Goal: Communication & Community: Answer question/provide support

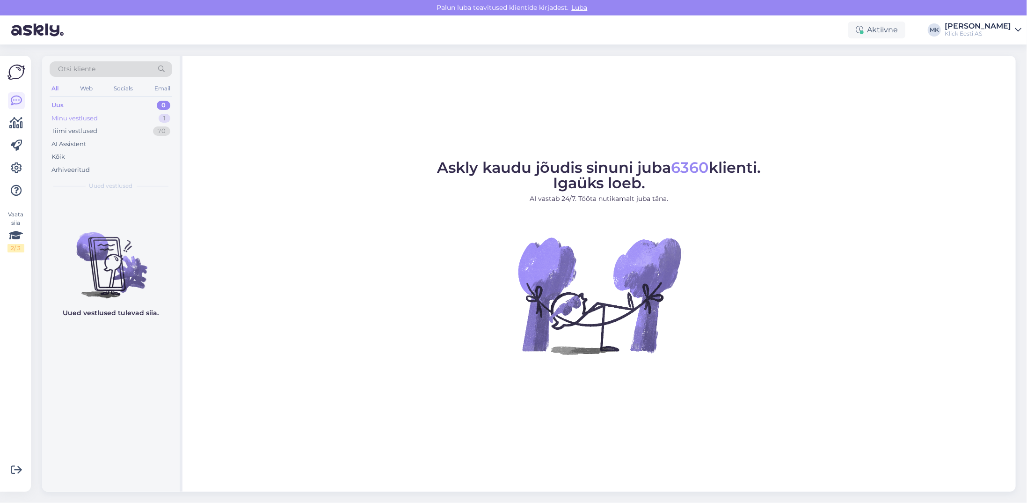
click at [83, 115] on div "Minu vestlused" at bounding box center [74, 118] width 46 height 9
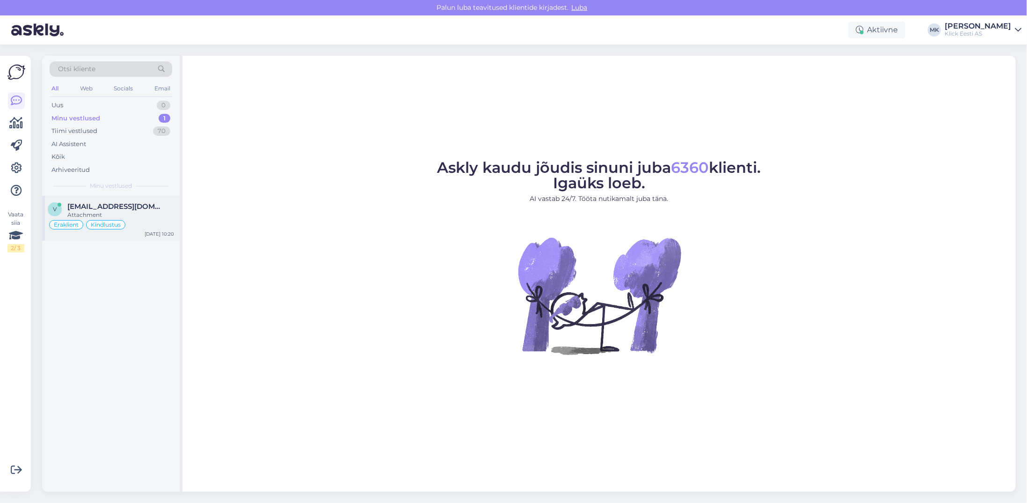
click at [111, 209] on span "[EMAIL_ADDRESS][DOMAIN_NAME]" at bounding box center [115, 206] width 97 height 8
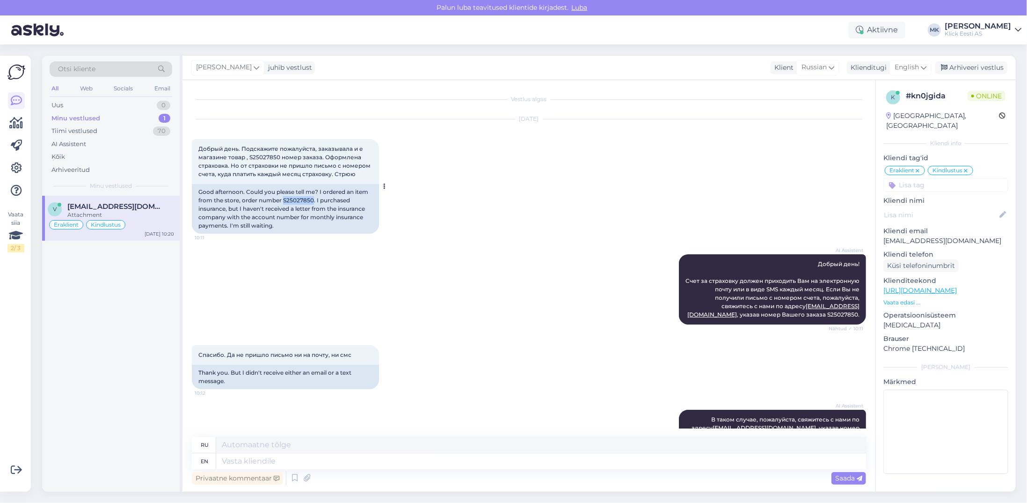
drag, startPoint x: 313, startPoint y: 198, endPoint x: 283, endPoint y: 200, distance: 30.0
click at [283, 200] on div "Good afternoon. Could you please tell me? I ordered an item from the store, ord…" at bounding box center [285, 209] width 187 height 50
copy div "S25027850"
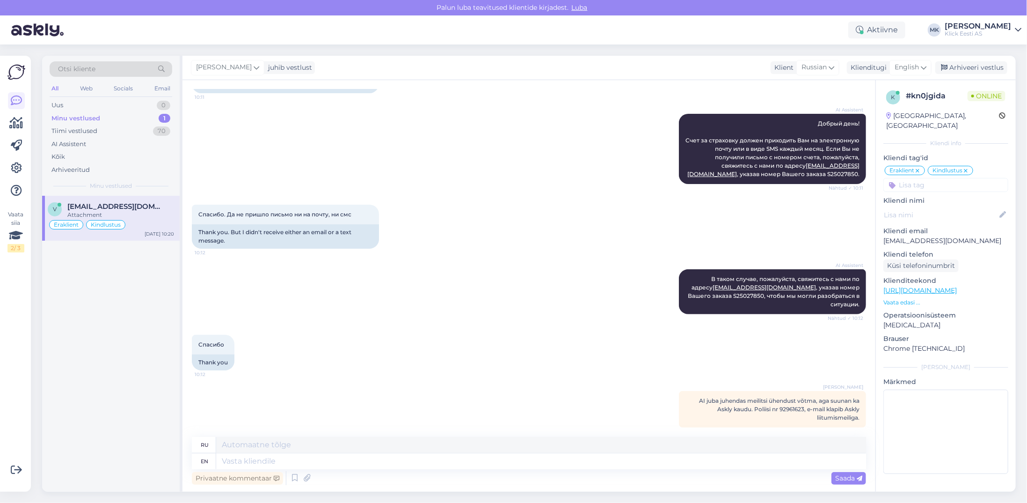
scroll to position [141, 0]
click at [239, 484] on div "Privaatne kommentaar Saada" at bounding box center [529, 478] width 674 height 18
click at [240, 481] on div "Privaatne kommentaar" at bounding box center [237, 478] width 91 height 13
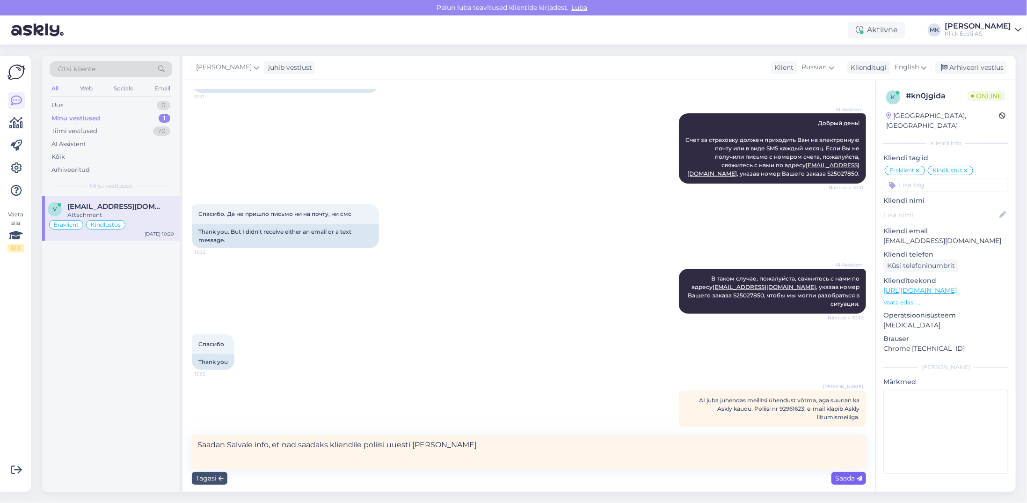
type textarea "Saadan Salvale info, et nad saadaks kliendile poliisi uuesti [PERSON_NAME]"
click at [847, 476] on span "Saada" at bounding box center [848, 478] width 27 height 8
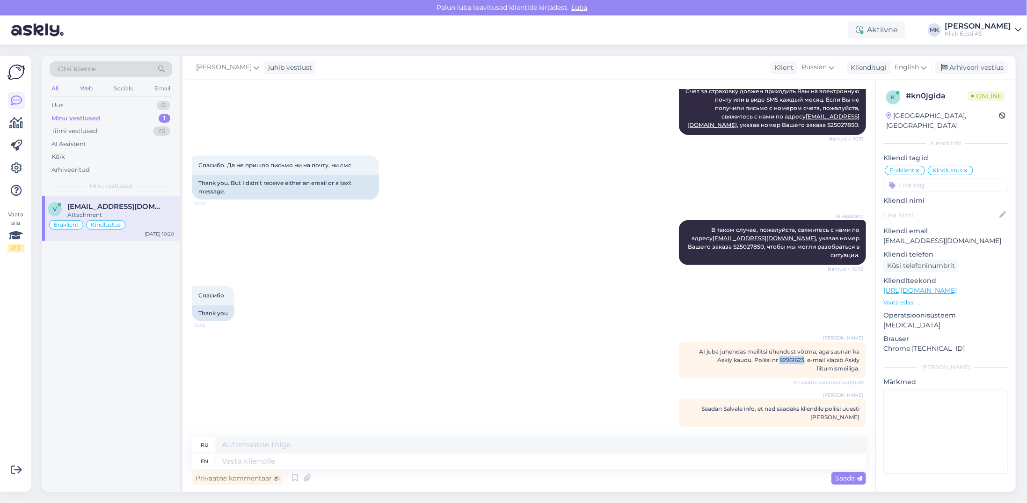
drag, startPoint x: 796, startPoint y: 351, endPoint x: 772, endPoint y: 351, distance: 24.3
click at [772, 351] on span "AI juba juhendas meilitsi ühendust võtma, aga suunan ka Askly kaudu. Poliisi nr…" at bounding box center [779, 360] width 161 height 24
copy span "92961623"
drag, startPoint x: 965, startPoint y: 231, endPoint x: 884, endPoint y: 232, distance: 81.0
click at [884, 236] on p "[EMAIL_ADDRESS][DOMAIN_NAME]" at bounding box center [946, 241] width 125 height 10
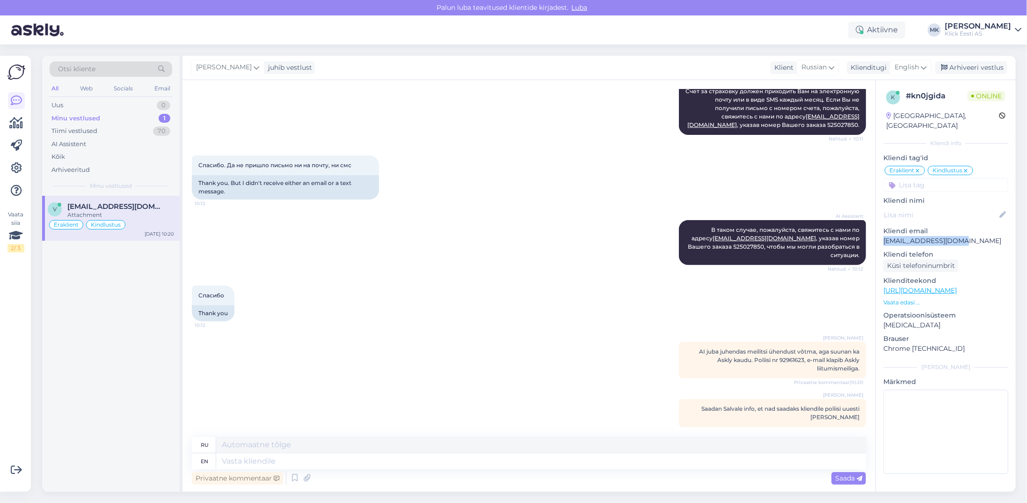
copy p "[EMAIL_ADDRESS][DOMAIN_NAME]"
click at [98, 116] on div "Minu vestlused" at bounding box center [75, 118] width 49 height 9
click at [972, 66] on div "Arhiveeri vestlus" at bounding box center [971, 67] width 72 height 13
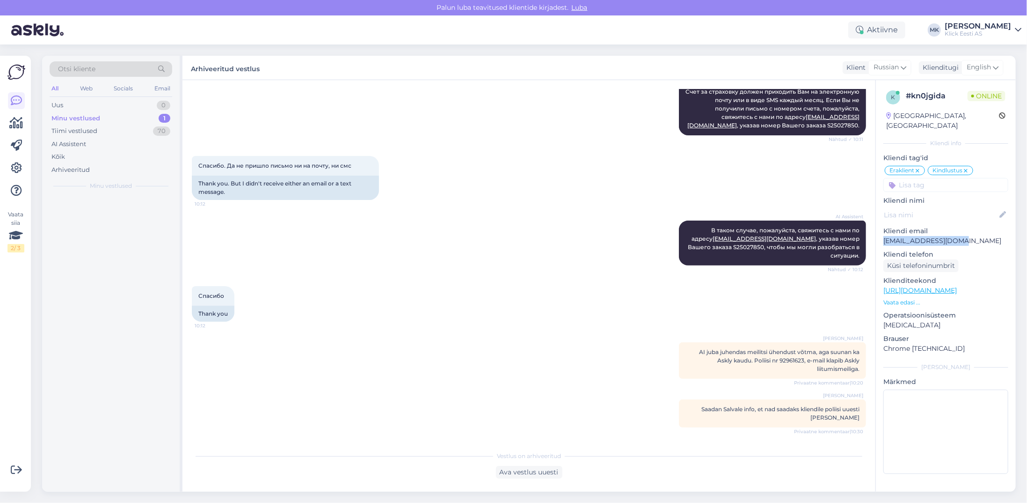
scroll to position [180, 0]
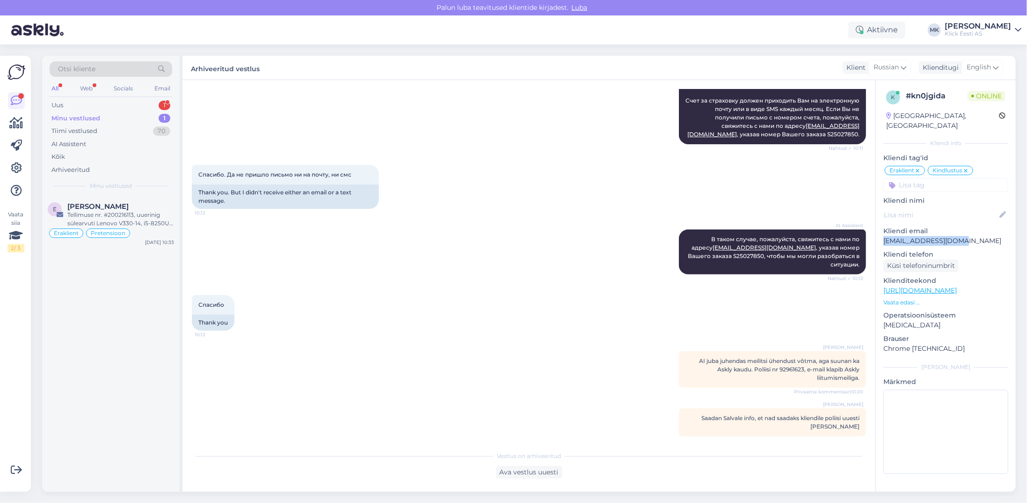
click at [82, 115] on div "Minu vestlused" at bounding box center [75, 118] width 49 height 9
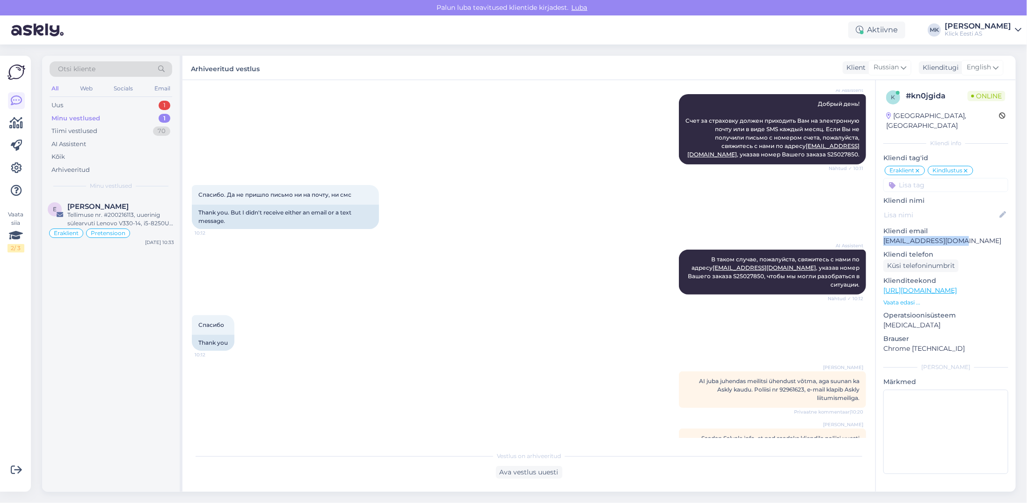
scroll to position [133, 0]
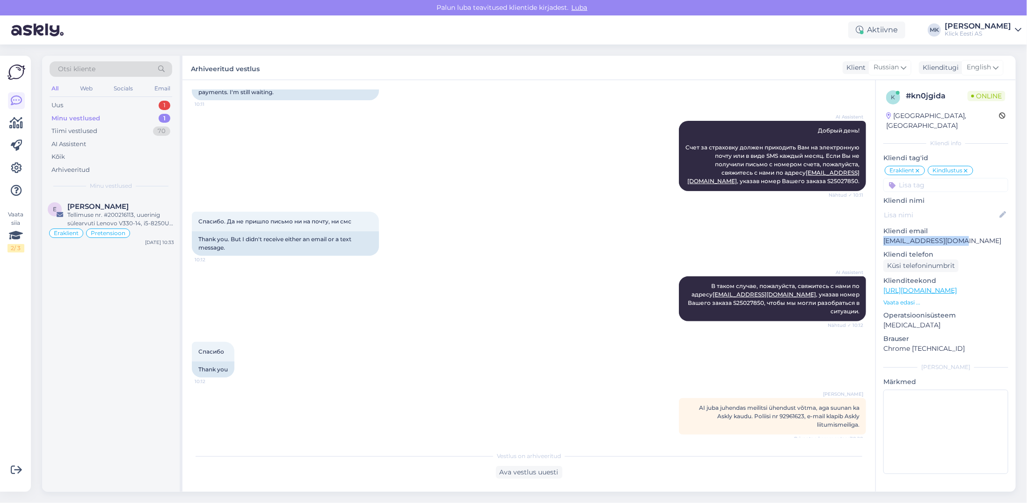
click at [58, 112] on div "Minu vestlused 1" at bounding box center [111, 118] width 123 height 13
click at [94, 204] on span "[PERSON_NAME]" at bounding box center [97, 206] width 61 height 8
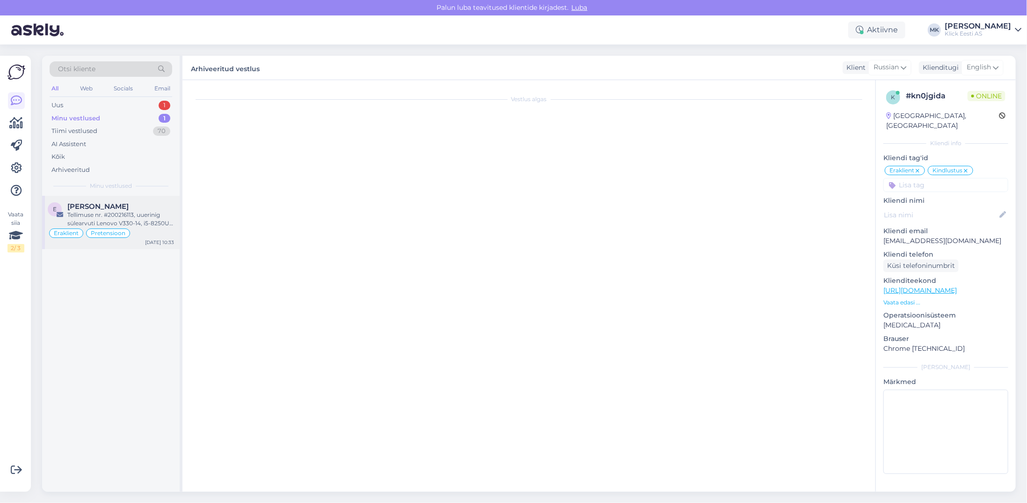
scroll to position [0, 0]
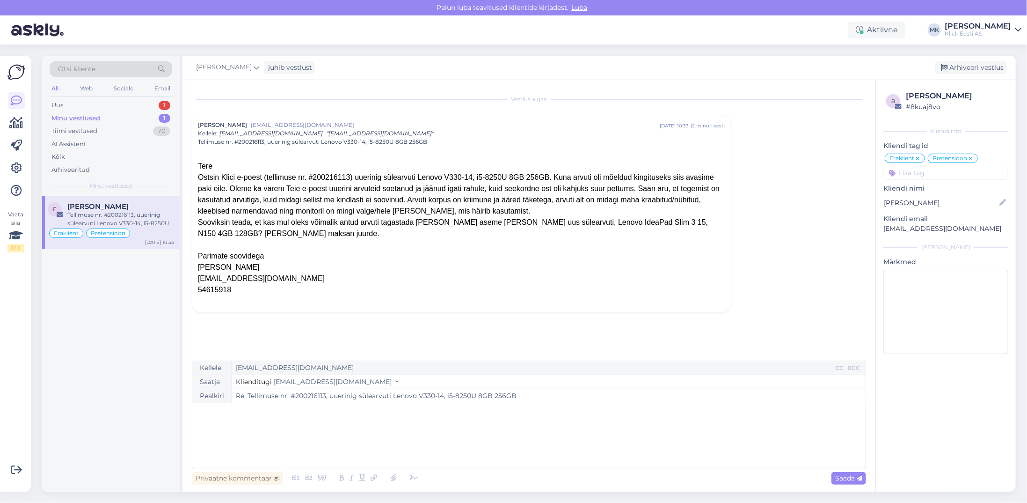
click at [246, 422] on div "﻿" at bounding box center [529, 436] width 664 height 56
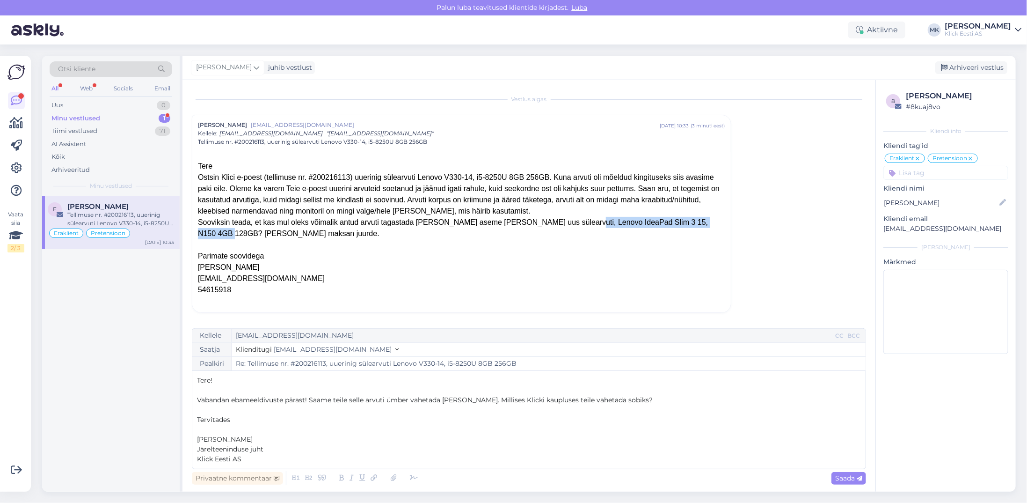
drag, startPoint x: 660, startPoint y: 221, endPoint x: 528, endPoint y: 222, distance: 132.0
click at [528, 222] on div "Sooviksin teada, et kas mul oleks võimalik antud arvuti tagastada [PERSON_NAME]…" at bounding box center [461, 228] width 527 height 22
copy div "Lenovo IdeaPad Slim 3 15, N150 4GB 128GB"
click at [846, 480] on span "Saada" at bounding box center [848, 478] width 27 height 8
type input "Re: Re: Tellimuse nr. #200216113, uuerinig sülearvuti Lenovo V330-14, i5-8250U …"
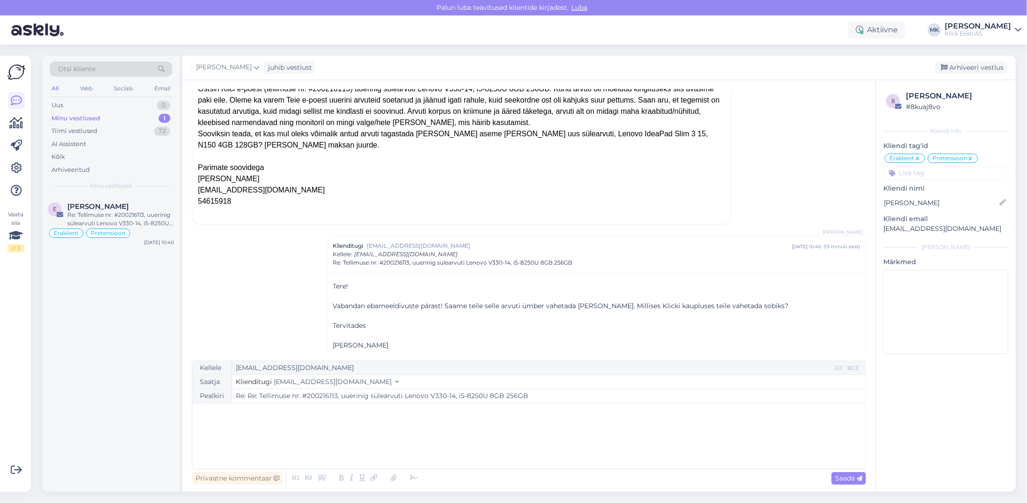
scroll to position [115, 0]
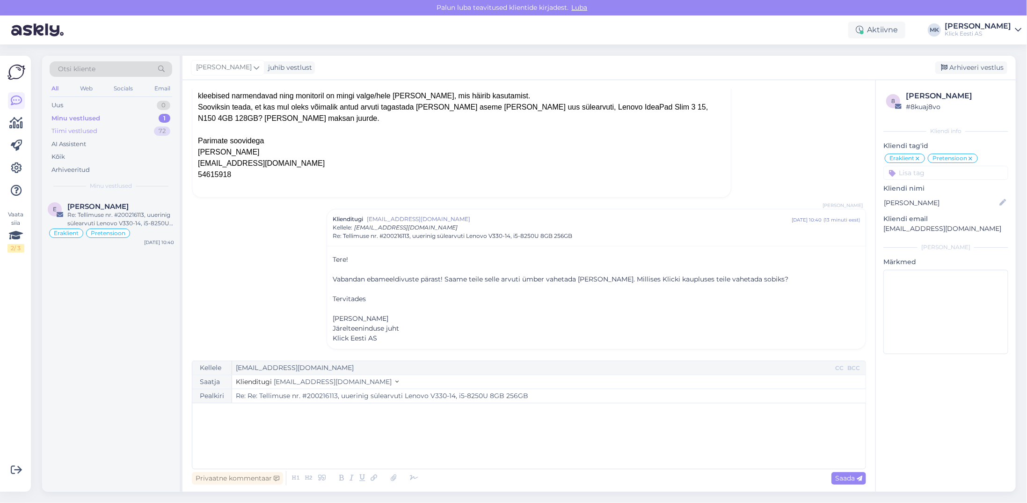
click at [74, 129] on div "Tiimi vestlused" at bounding box center [74, 130] width 46 height 9
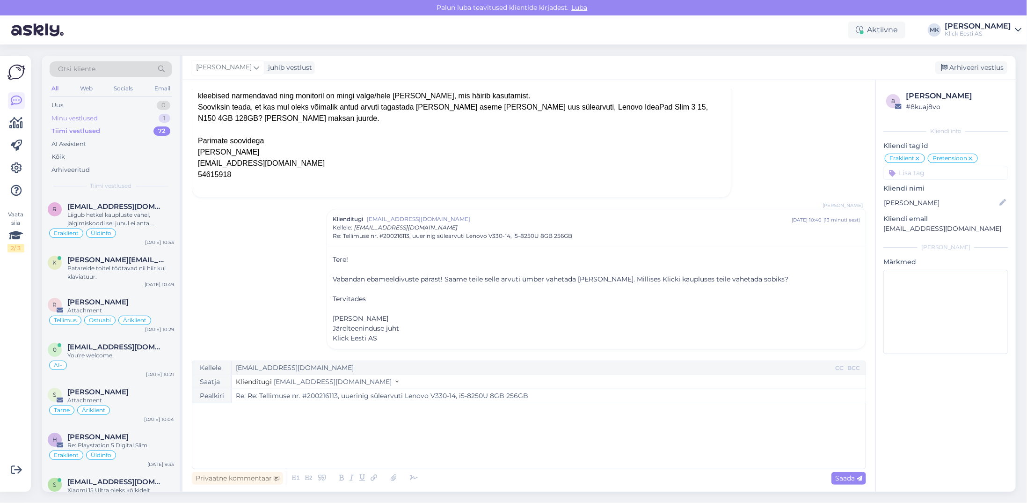
click at [74, 114] on div "Minu vestlused" at bounding box center [74, 118] width 46 height 9
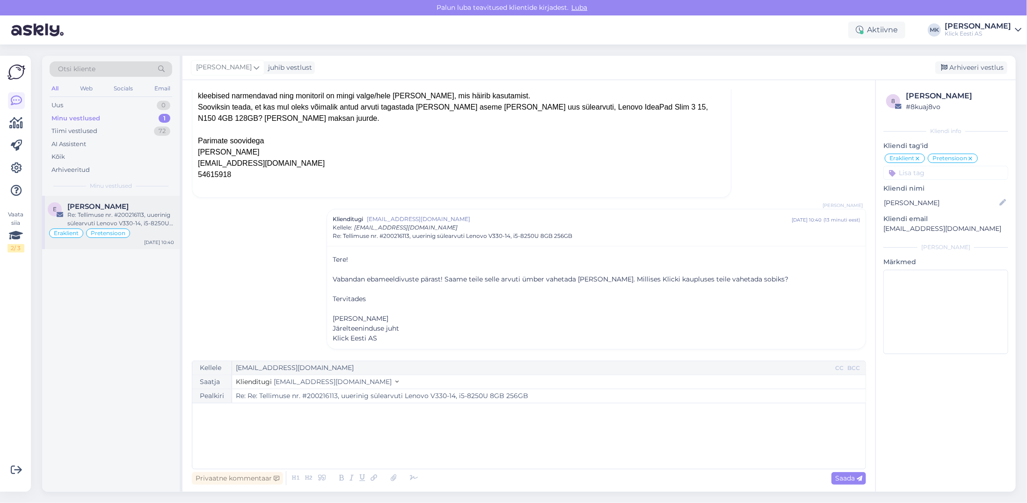
click at [111, 211] on div "Re: Tellimuse nr. #200216113, uuerinig sülearvuti Lenovo V330-14, i5-8250U 8GB …" at bounding box center [120, 219] width 107 height 17
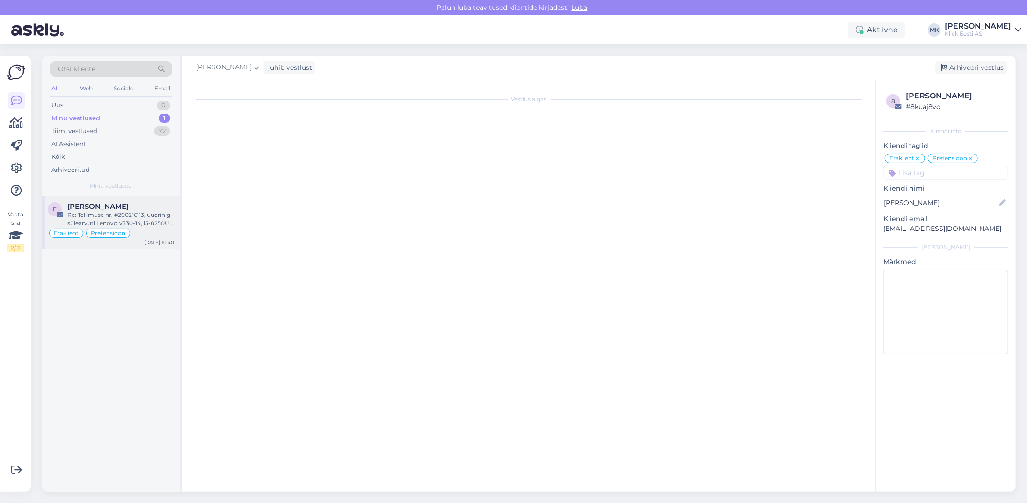
scroll to position [0, 0]
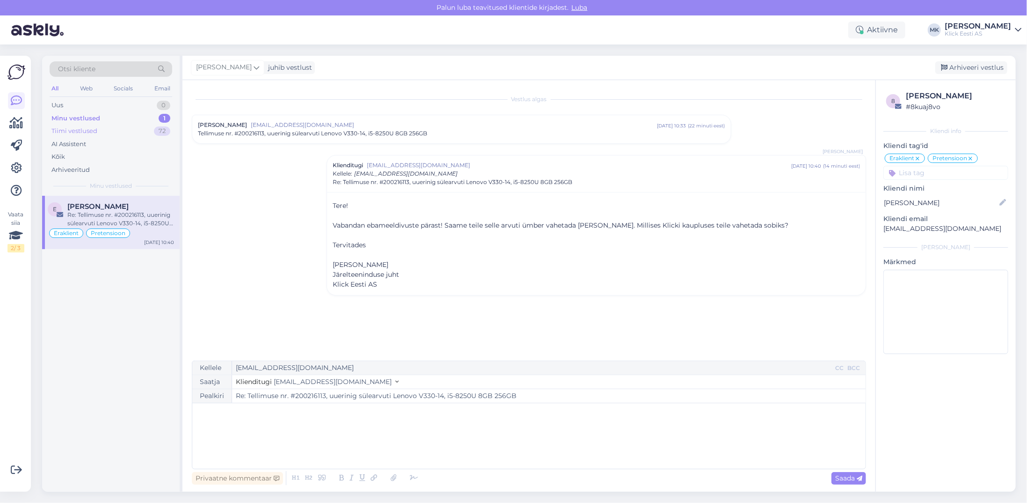
click at [73, 133] on div "Tiimi vestlused" at bounding box center [74, 130] width 46 height 9
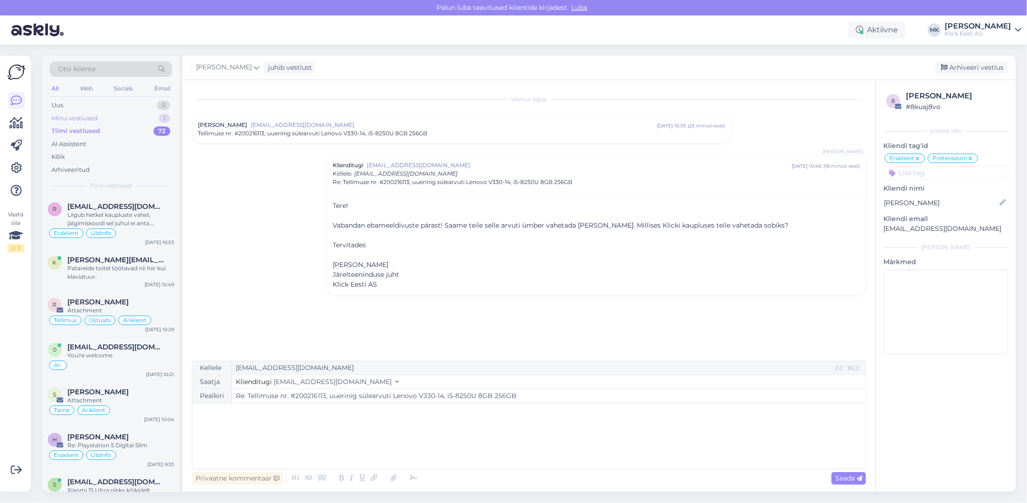
click at [75, 117] on div "Minu vestlused" at bounding box center [74, 118] width 46 height 9
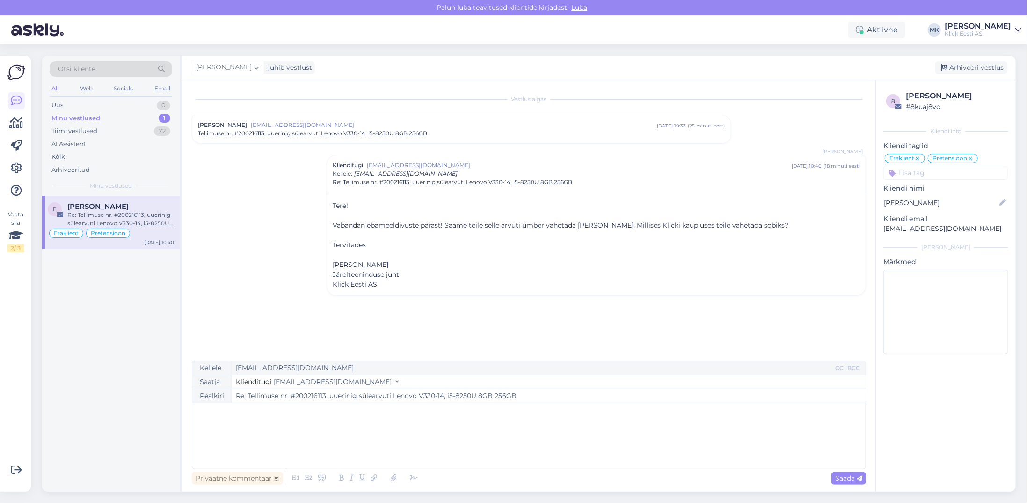
click at [116, 213] on div "Re: Tellimuse nr. #200216113, uuerinig sülearvuti Lenovo V330-14, i5-8250U 8GB …" at bounding box center [120, 219] width 107 height 17
click at [297, 132] on span "Tellimuse nr. #200216113, uuerinig sülearvuti Lenovo V330-14, i5-8250U 8GB 256GB" at bounding box center [312, 133] width 229 height 8
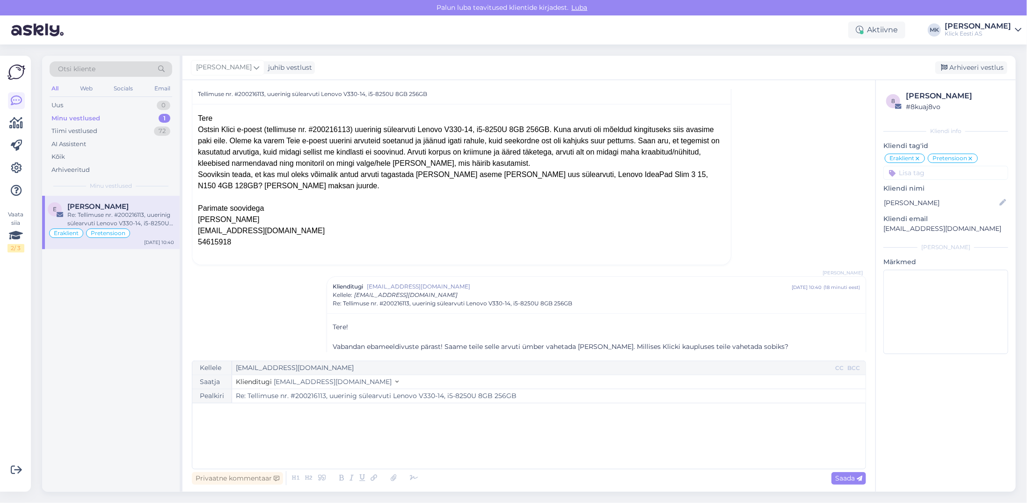
scroll to position [115, 0]
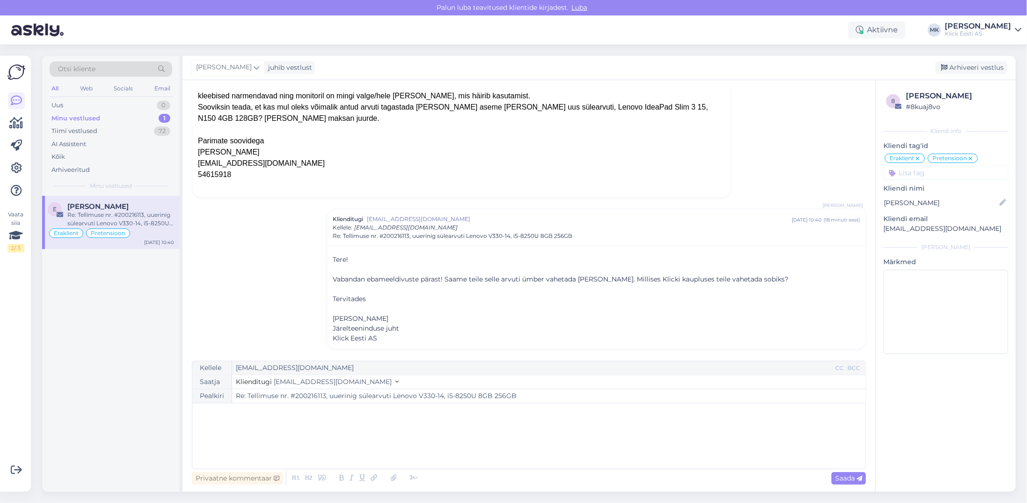
click at [75, 117] on div "Minu vestlused" at bounding box center [75, 118] width 49 height 9
click at [80, 118] on div "Minu vestlused" at bounding box center [75, 118] width 49 height 9
click at [138, 211] on div "Re: Tellimuse nr. #200216113, uuerinig sülearvuti Lenovo V330-14, i5-8250U 8GB …" at bounding box center [120, 219] width 107 height 17
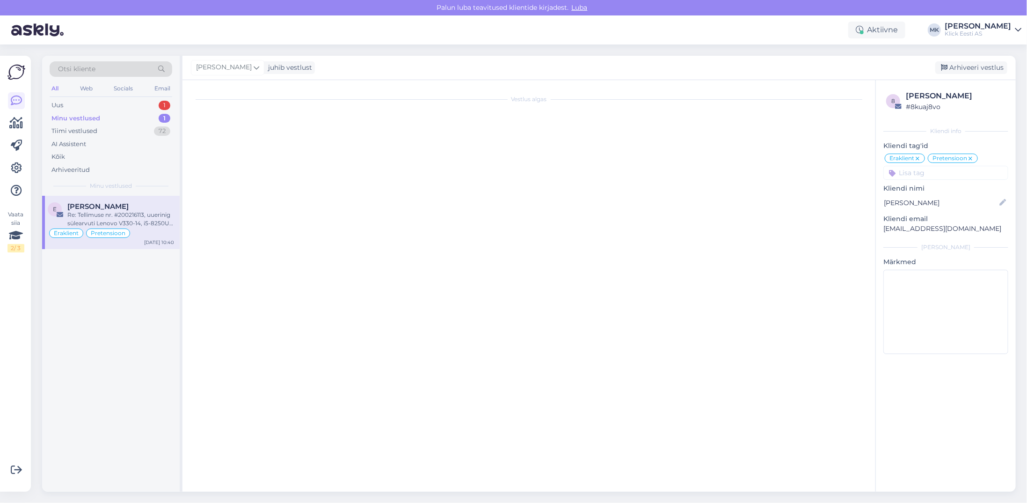
scroll to position [0, 0]
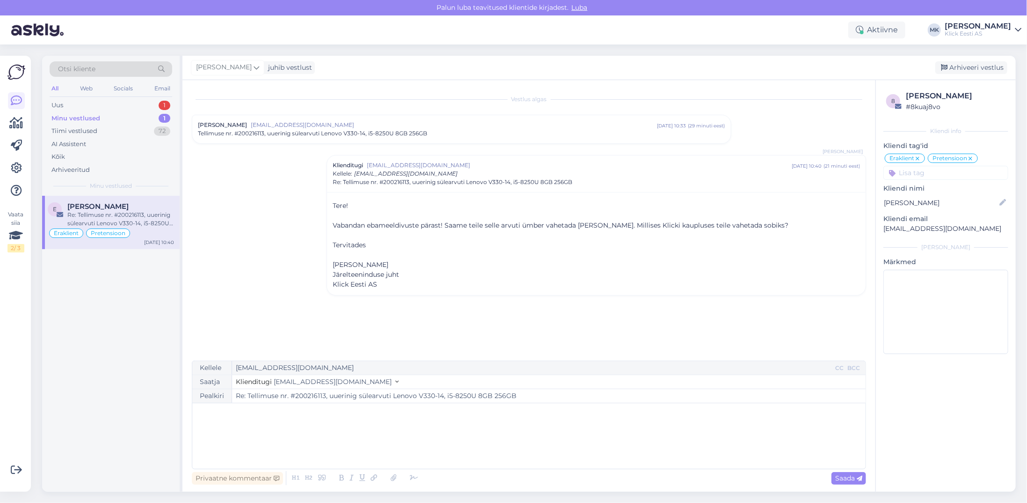
click at [87, 115] on div "Minu vestlused" at bounding box center [75, 118] width 49 height 9
click at [92, 129] on div "Tiimi vestlused" at bounding box center [74, 130] width 46 height 9
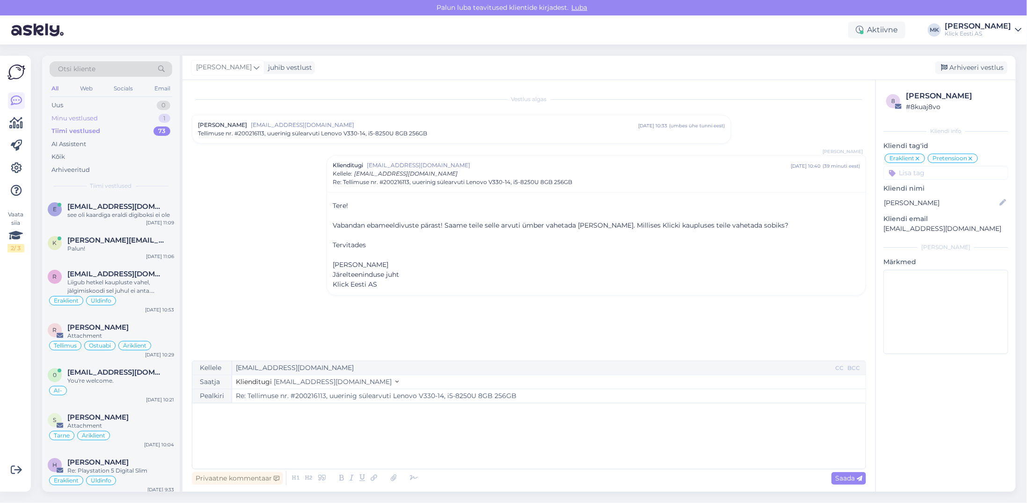
click at [79, 114] on div "Minu vestlused" at bounding box center [74, 118] width 46 height 9
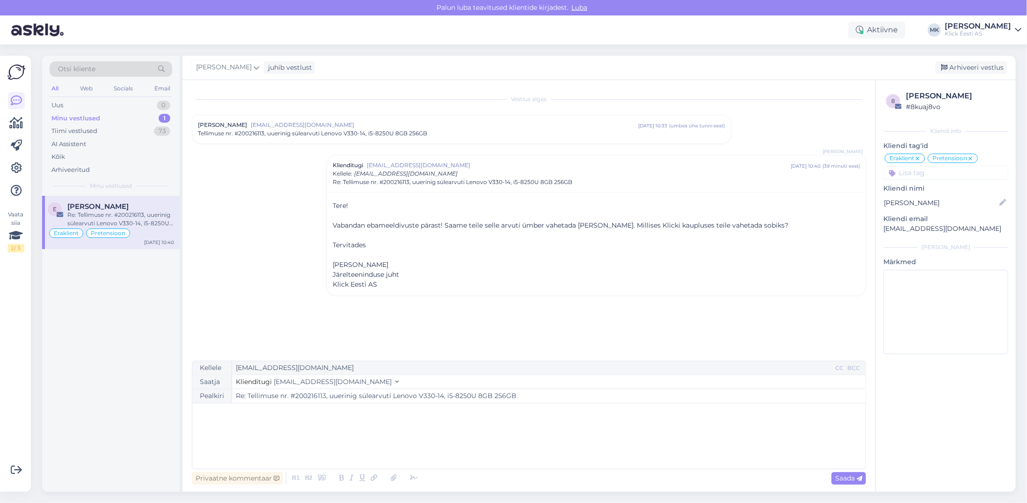
click at [130, 223] on div "Re: Tellimuse nr. #200216113, uuerinig sülearvuti Lenovo V330-14, i5-8250U 8GB …" at bounding box center [120, 219] width 107 height 17
click at [75, 117] on div "Minu vestlused" at bounding box center [75, 118] width 49 height 9
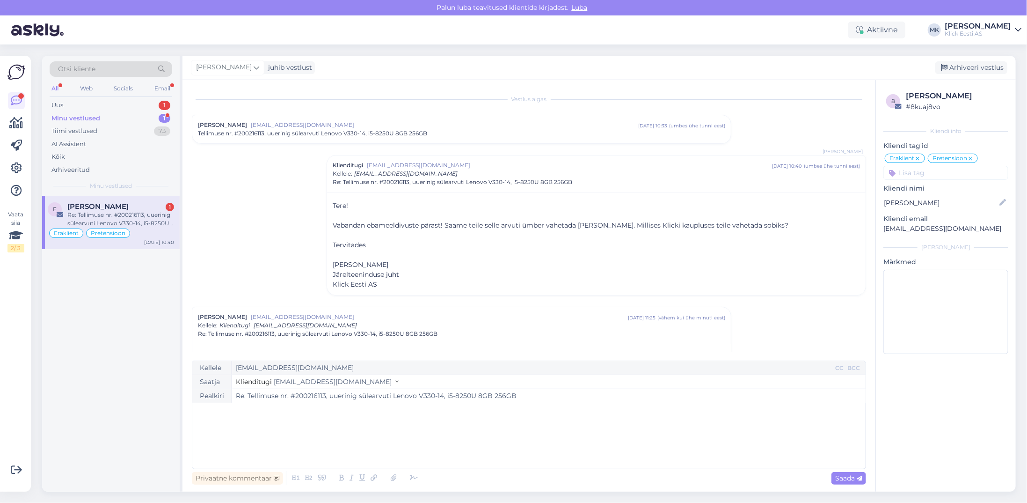
click at [419, 134] on span "Tellimuse nr. #200216113, uuerinig sülearvuti Lenovo V330-14, i5-8250U 8GB 256GB" at bounding box center [312, 133] width 229 height 8
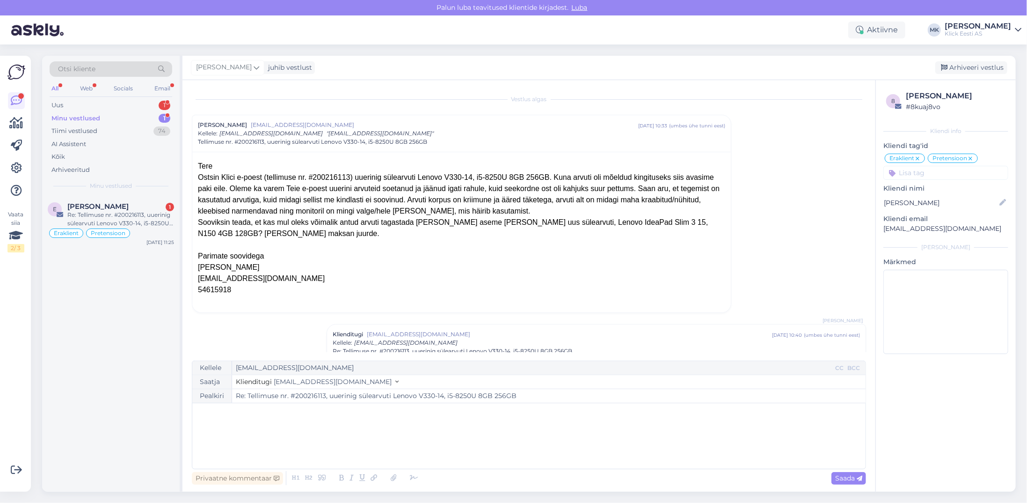
click at [74, 118] on div "Minu vestlused" at bounding box center [75, 118] width 49 height 9
click at [76, 102] on div "Uus 1" at bounding box center [111, 105] width 123 height 13
click at [82, 118] on div "Minu vestlused" at bounding box center [74, 118] width 46 height 9
click at [121, 208] on div "[PERSON_NAME] 1" at bounding box center [120, 206] width 107 height 8
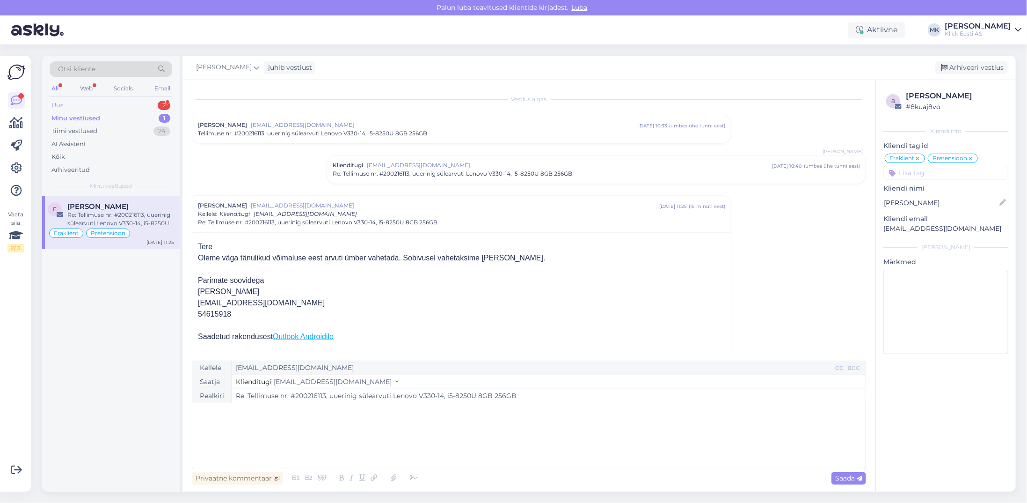
click at [77, 103] on div "Uus 2" at bounding box center [111, 105] width 123 height 13
click at [127, 207] on div "[PERSON_NAME]" at bounding box center [120, 206] width 107 height 8
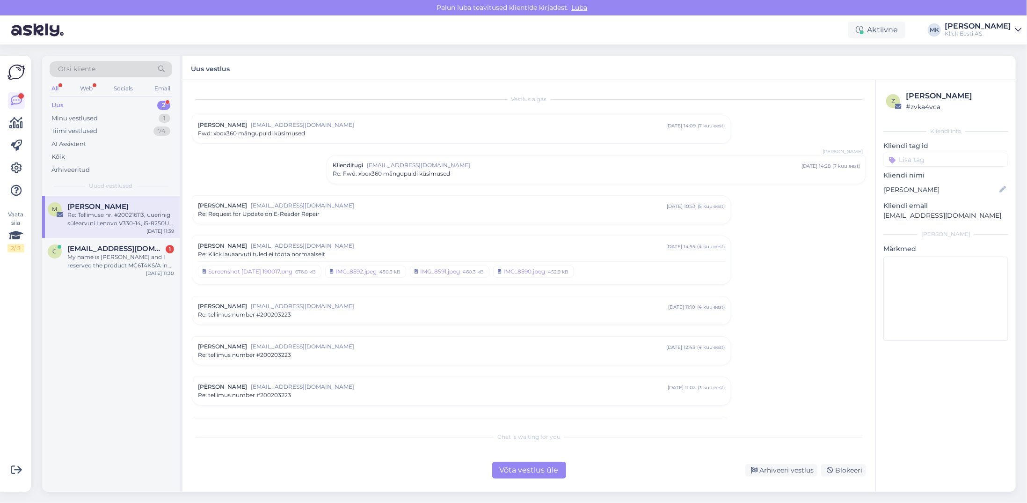
scroll to position [924, 0]
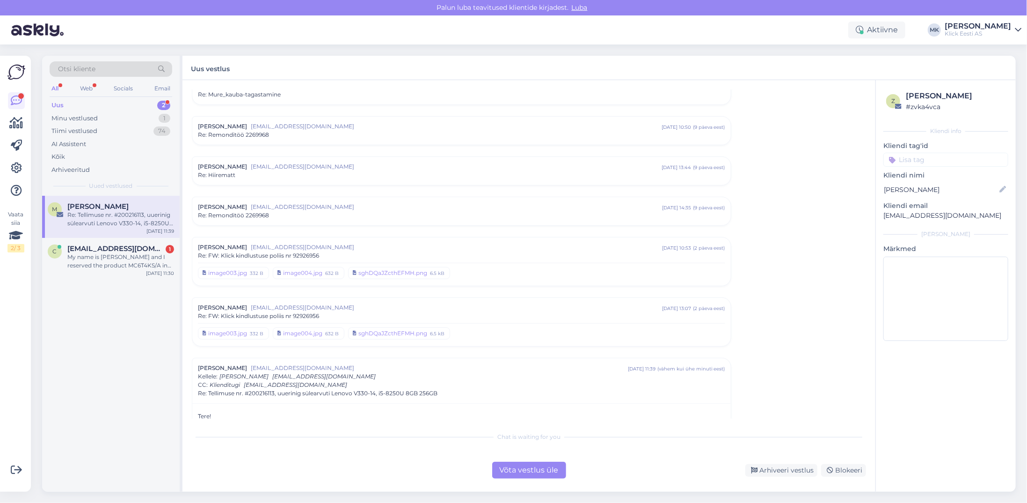
click at [522, 468] on div "Võta vestlus üle" at bounding box center [529, 469] width 74 height 17
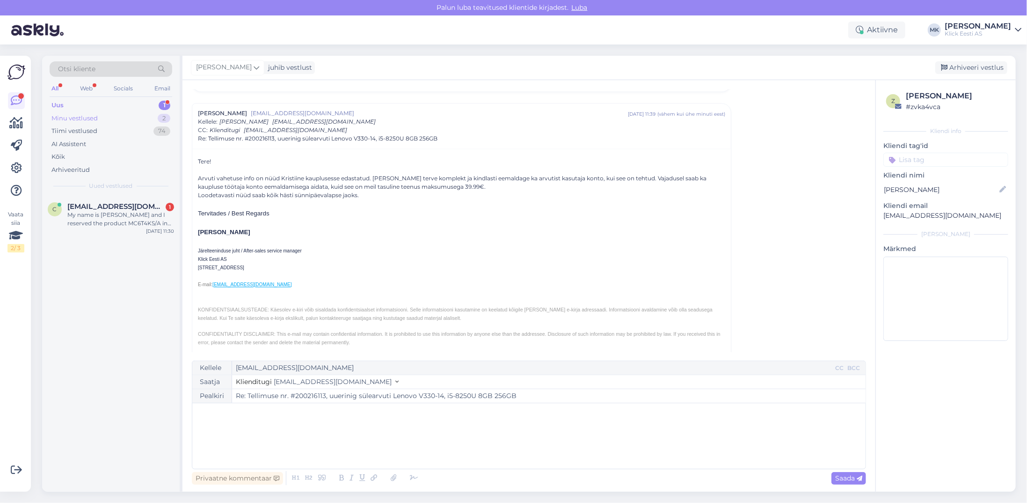
click at [110, 115] on div "Minu vestlused 2" at bounding box center [111, 118] width 123 height 13
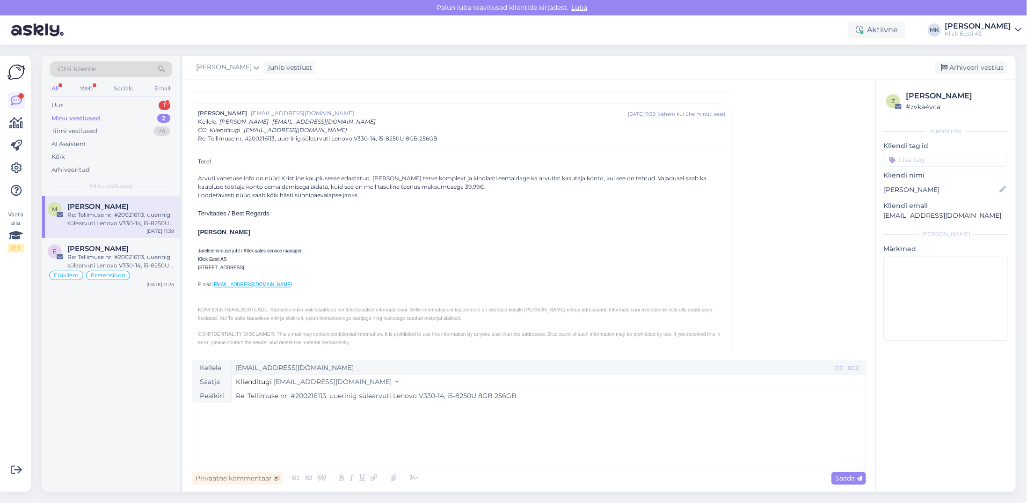
click at [113, 205] on span "[PERSON_NAME]" at bounding box center [97, 206] width 61 height 8
click at [969, 71] on div "Arhiveeri vestlus" at bounding box center [971, 67] width 72 height 13
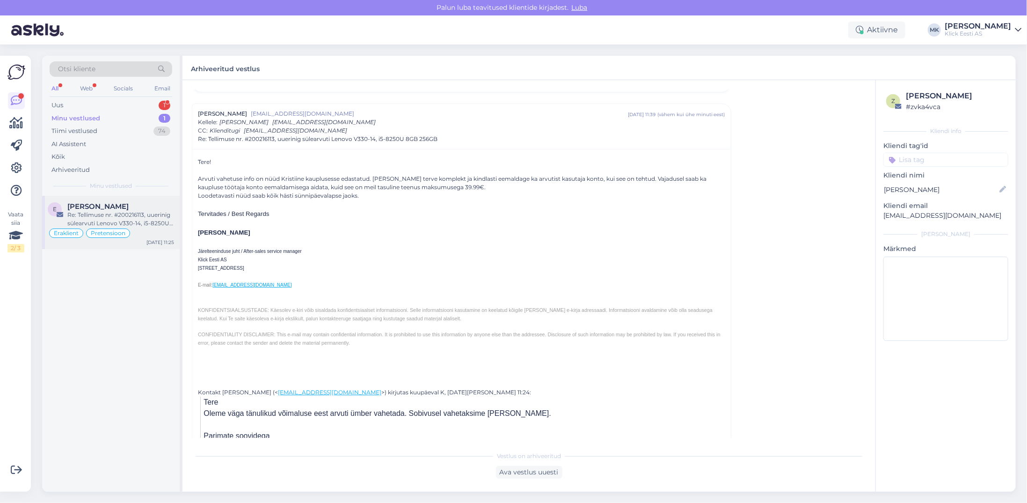
click at [112, 202] on div "[PERSON_NAME]" at bounding box center [120, 206] width 107 height 8
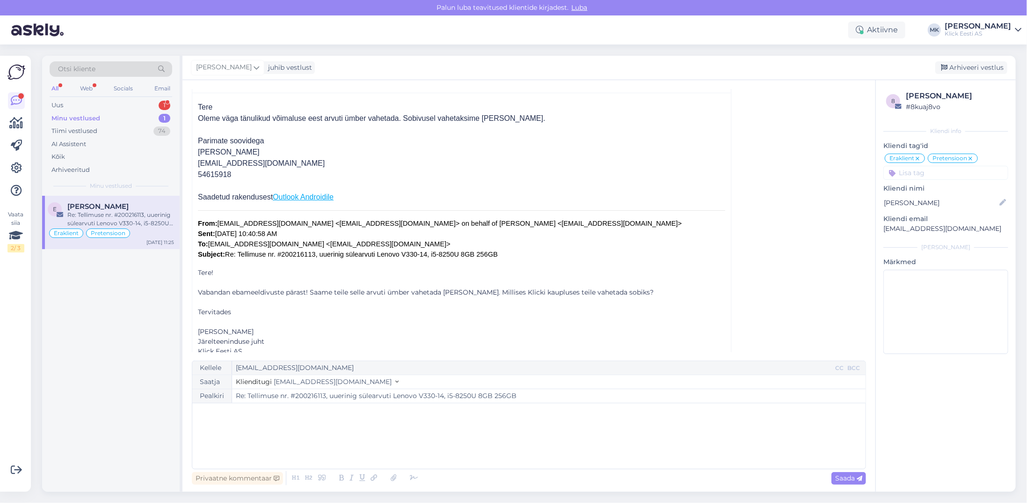
scroll to position [153, 0]
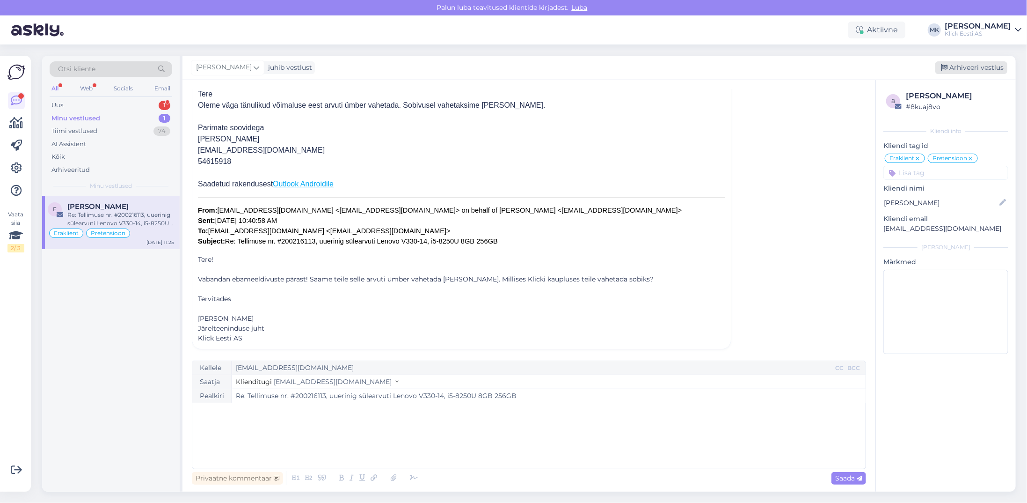
click at [978, 69] on div "Arhiveeri vestlus" at bounding box center [971, 67] width 72 height 13
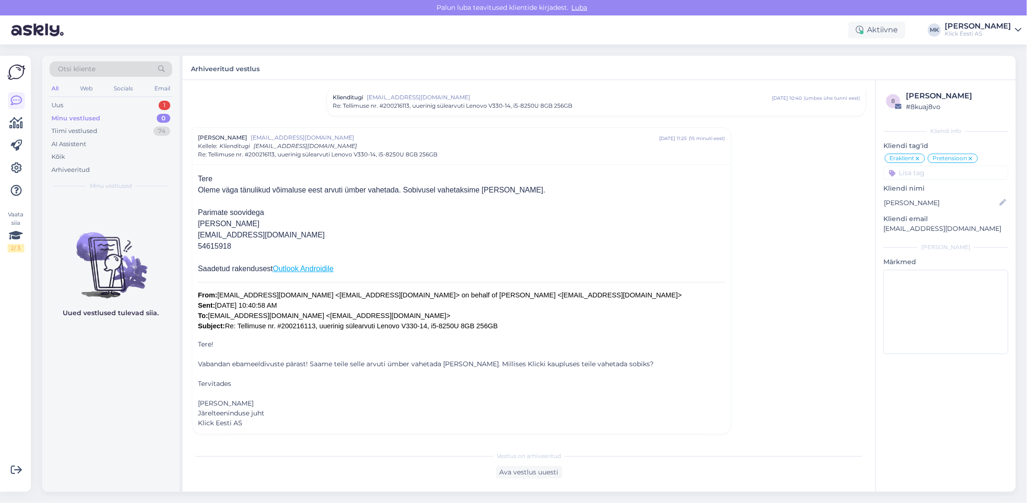
click at [65, 118] on div "Minu vestlused" at bounding box center [75, 118] width 49 height 9
click at [97, 115] on div "Minu vestlused" at bounding box center [75, 118] width 49 height 9
click at [90, 135] on div "Tiimi vestlused 74" at bounding box center [111, 130] width 123 height 13
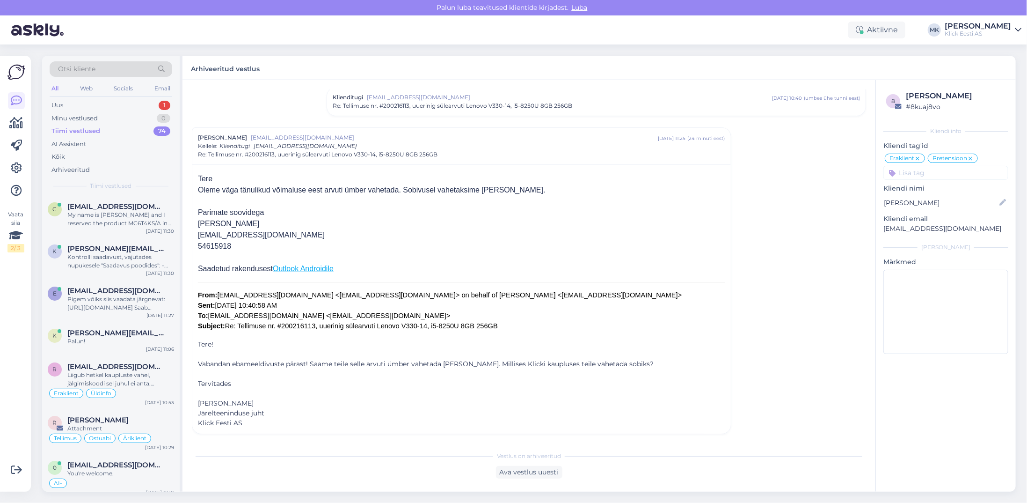
click at [88, 132] on div "Tiimi vestlused" at bounding box center [75, 130] width 49 height 9
click at [85, 118] on div "Minu vestlused" at bounding box center [74, 118] width 46 height 9
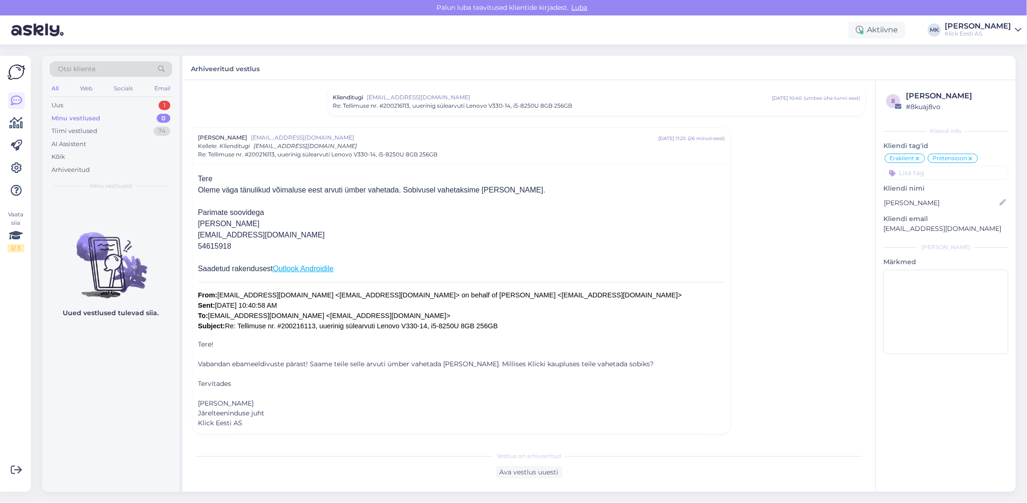
click at [108, 118] on div "Minu vestlused 0" at bounding box center [111, 118] width 123 height 13
click at [56, 117] on div "Minu vestlused" at bounding box center [75, 118] width 49 height 9
click at [73, 128] on div "Tiimi vestlused" at bounding box center [74, 130] width 46 height 9
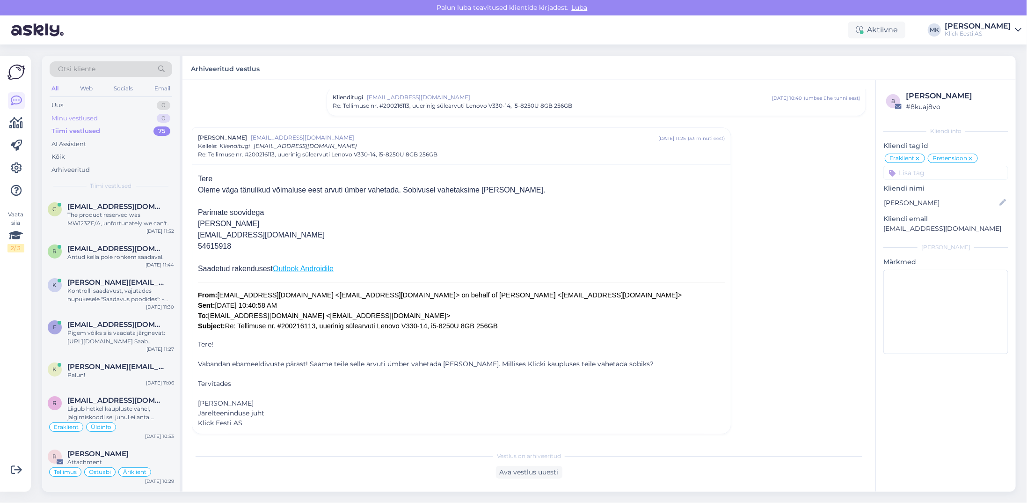
click at [79, 115] on div "Minu vestlused" at bounding box center [74, 118] width 46 height 9
